Goal: Find contact information: Find contact information

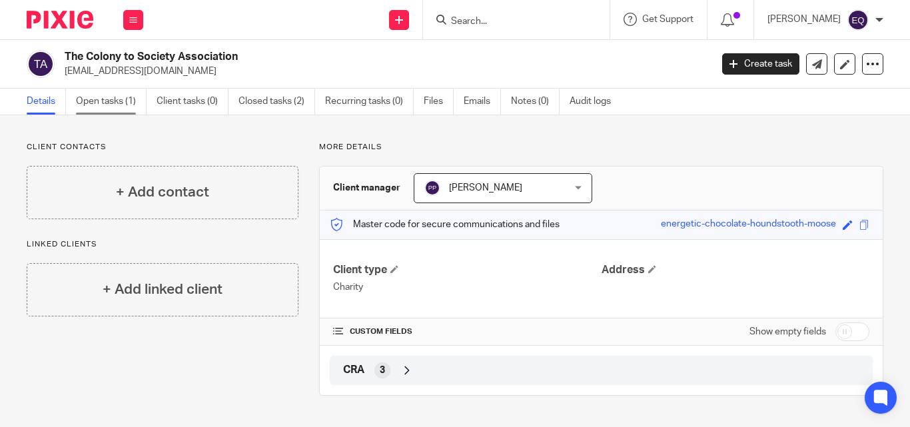
click at [100, 100] on link "Open tasks (1)" at bounding box center [111, 102] width 71 height 26
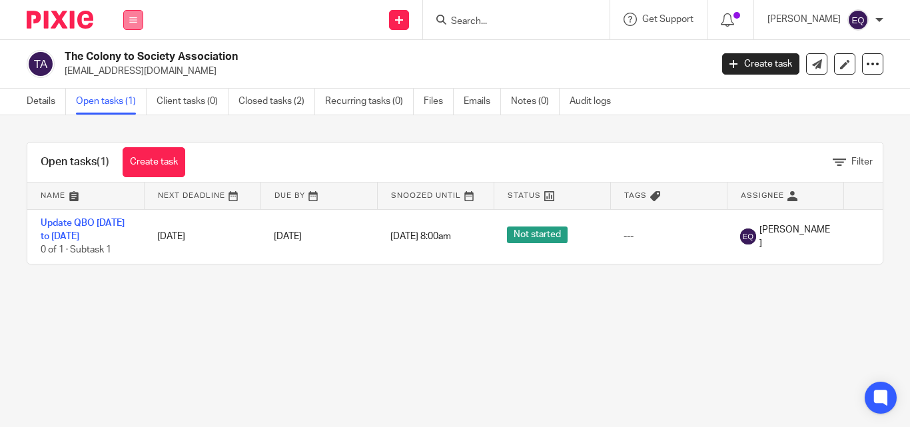
click at [133, 19] on icon at bounding box center [133, 20] width 8 height 8
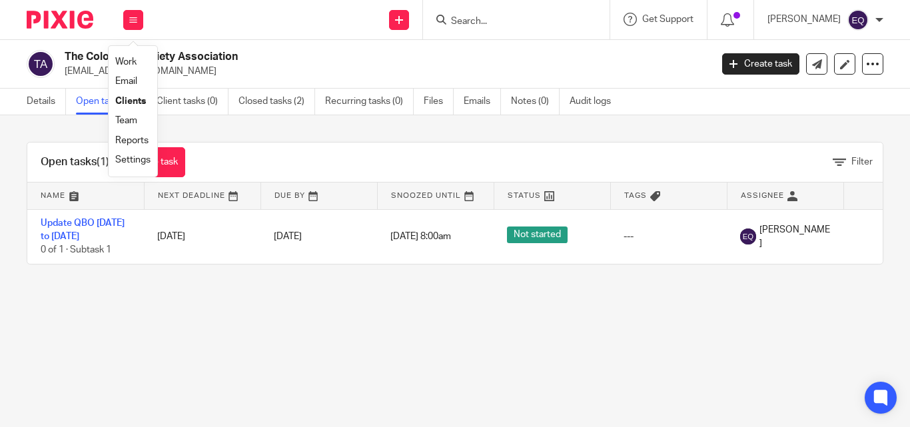
click at [125, 100] on link "Clients" at bounding box center [130, 101] width 31 height 9
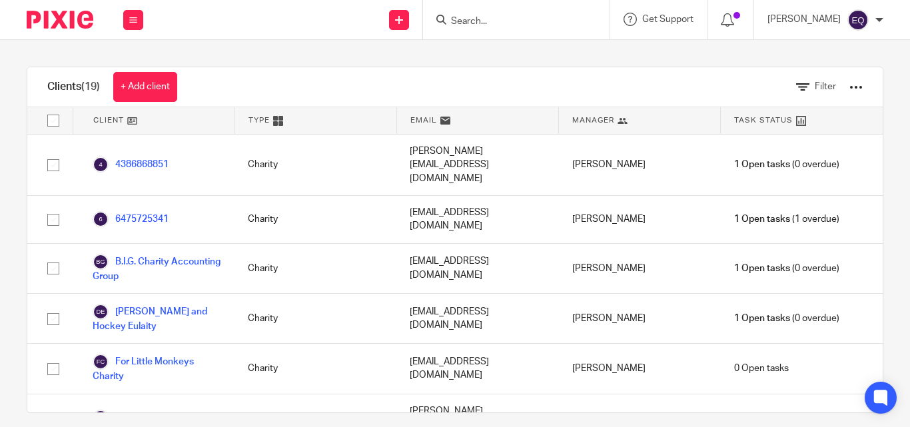
scroll to position [242, 0]
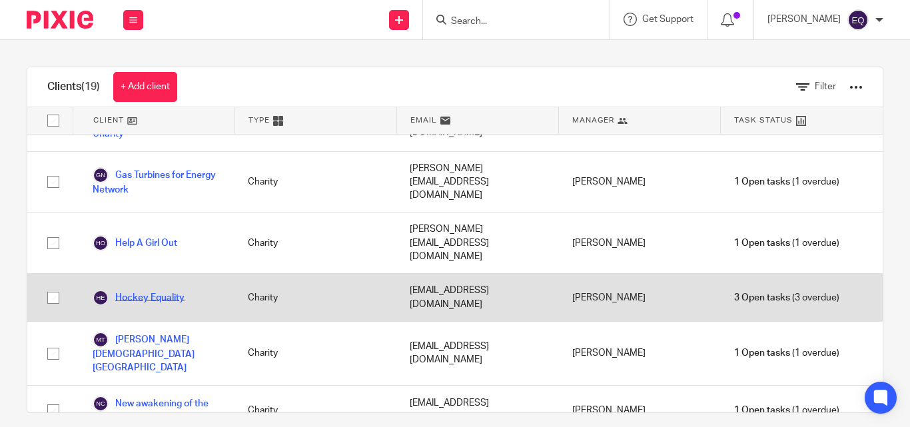
click at [143, 290] on link "Hockey Equality" at bounding box center [139, 298] width 92 height 16
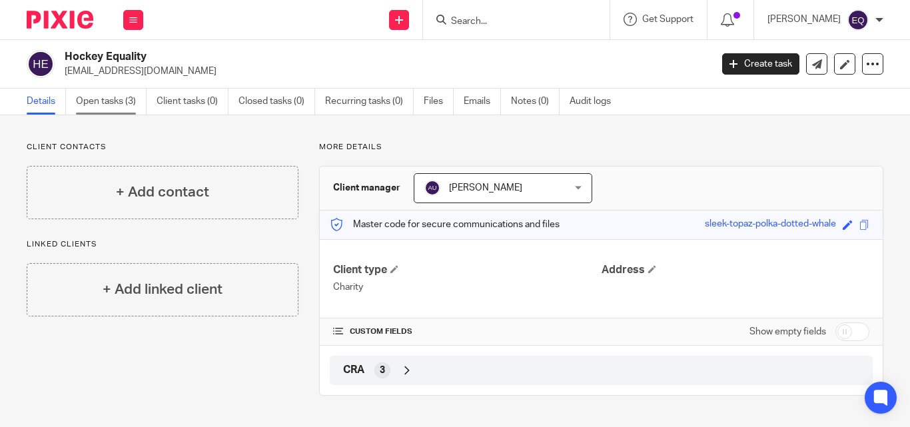
click at [103, 101] on link "Open tasks (3)" at bounding box center [111, 102] width 71 height 26
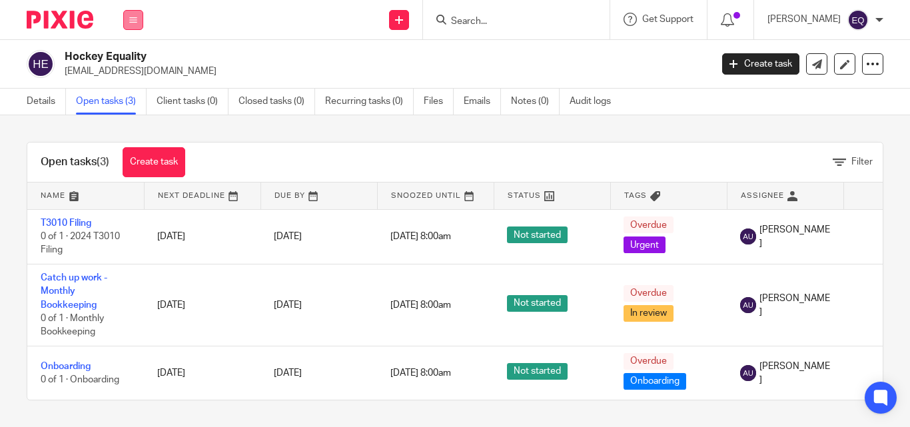
click at [128, 25] on button at bounding box center [133, 20] width 20 height 20
click at [127, 98] on link "Clients" at bounding box center [130, 101] width 31 height 9
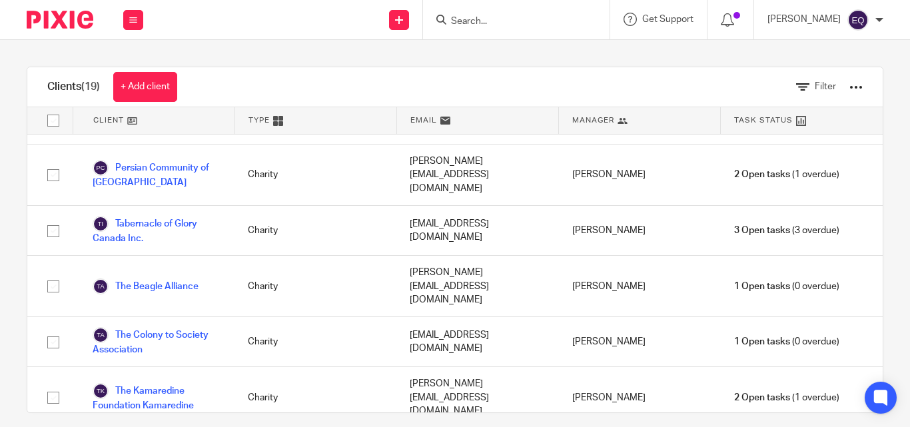
scroll to position [526, 0]
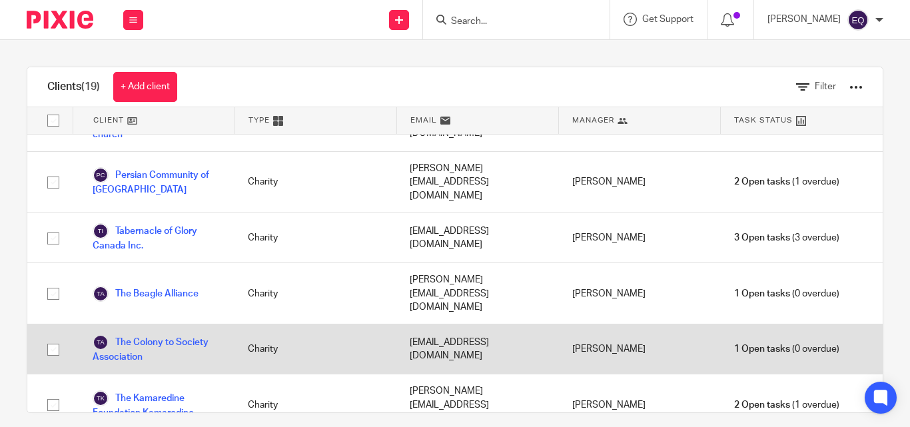
drag, startPoint x: 396, startPoint y: 231, endPoint x: 504, endPoint y: 232, distance: 107.9
click at [504, 324] on div "[EMAIL_ADDRESS][DOMAIN_NAME]" at bounding box center [477, 348] width 162 height 49
click at [119, 334] on link "The Colony to Society Association" at bounding box center [157, 348] width 129 height 29
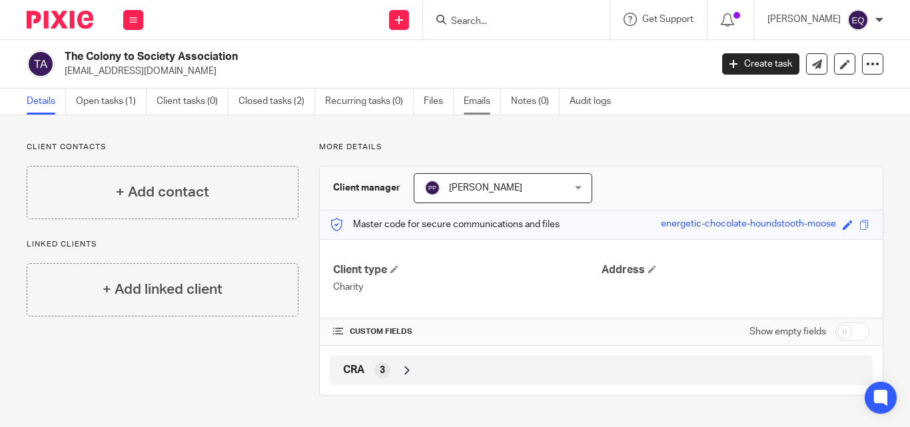
click at [486, 104] on link "Emails" at bounding box center [481, 102] width 37 height 26
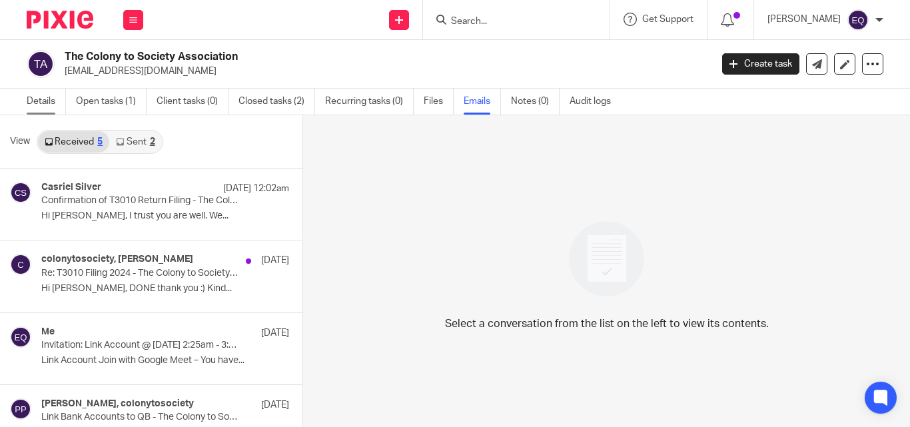
click at [44, 106] on link "Details" at bounding box center [46, 102] width 39 height 26
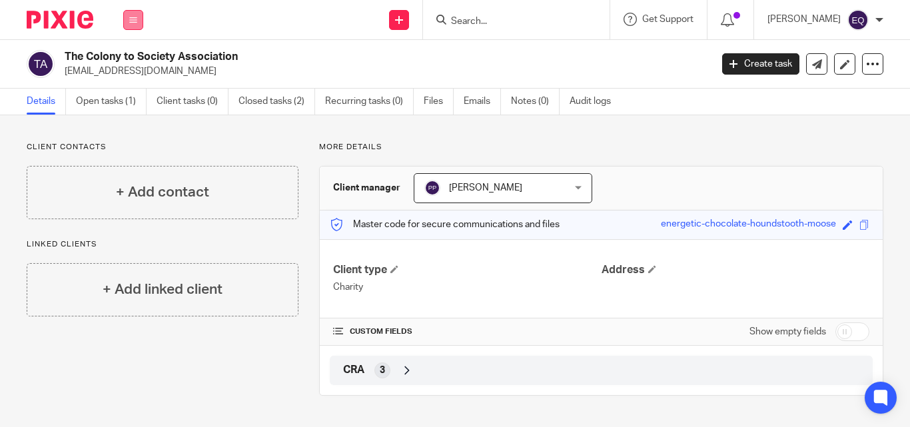
click at [130, 19] on icon at bounding box center [133, 20] width 8 height 8
click at [288, 41] on div "The Colony to Society Association [EMAIL_ADDRESS][DOMAIN_NAME] Create task Expo…" at bounding box center [455, 64] width 910 height 49
drag, startPoint x: 190, startPoint y: 73, endPoint x: 63, endPoint y: 73, distance: 127.2
click at [63, 73] on div "The Colony to Society Association [EMAIL_ADDRESS][DOMAIN_NAME]" at bounding box center [364, 64] width 675 height 28
copy p "[EMAIL_ADDRESS][DOMAIN_NAME]"
